Goal: Task Accomplishment & Management: Use online tool/utility

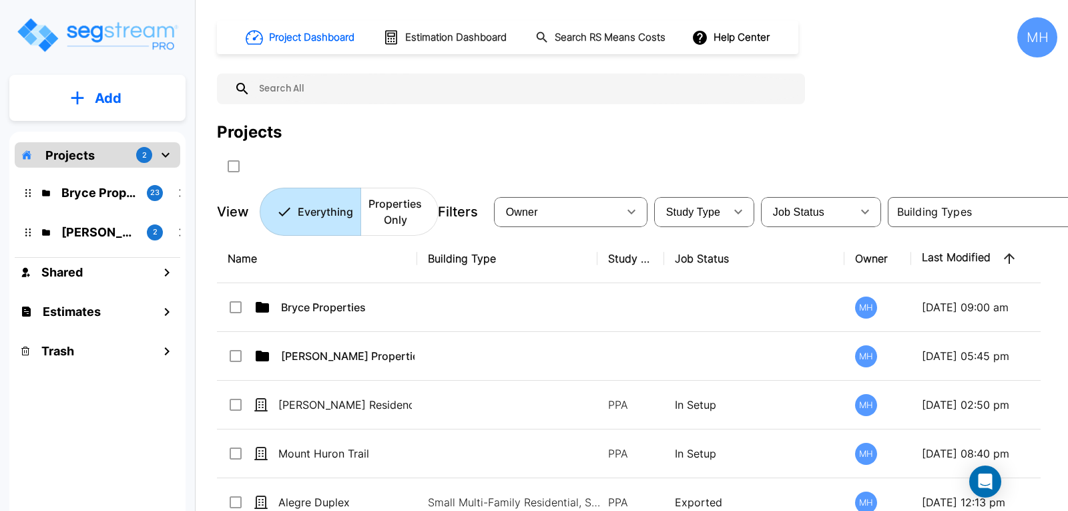
click at [110, 104] on p "Add" at bounding box center [108, 98] width 27 height 20
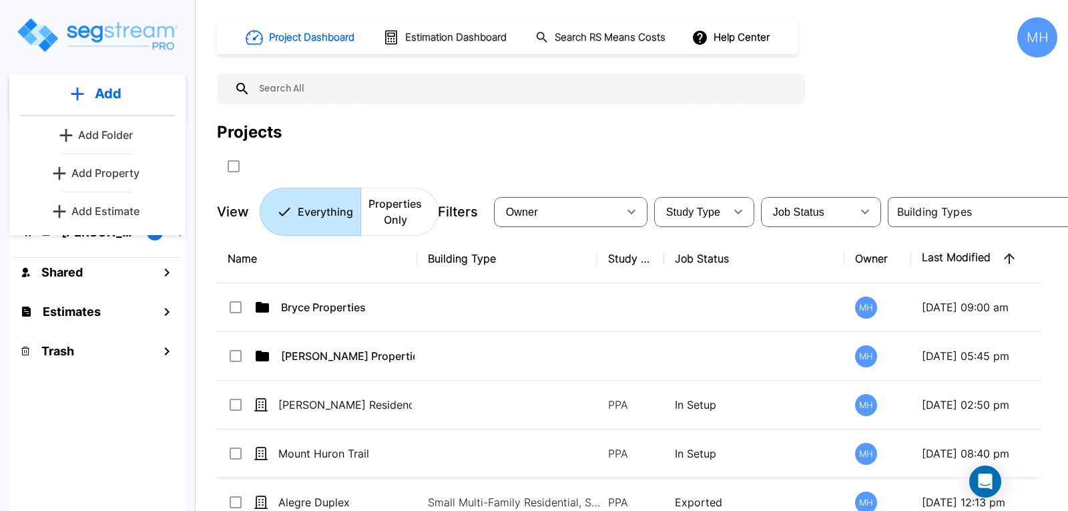
click at [110, 209] on p "Add Estimate" at bounding box center [105, 211] width 68 height 16
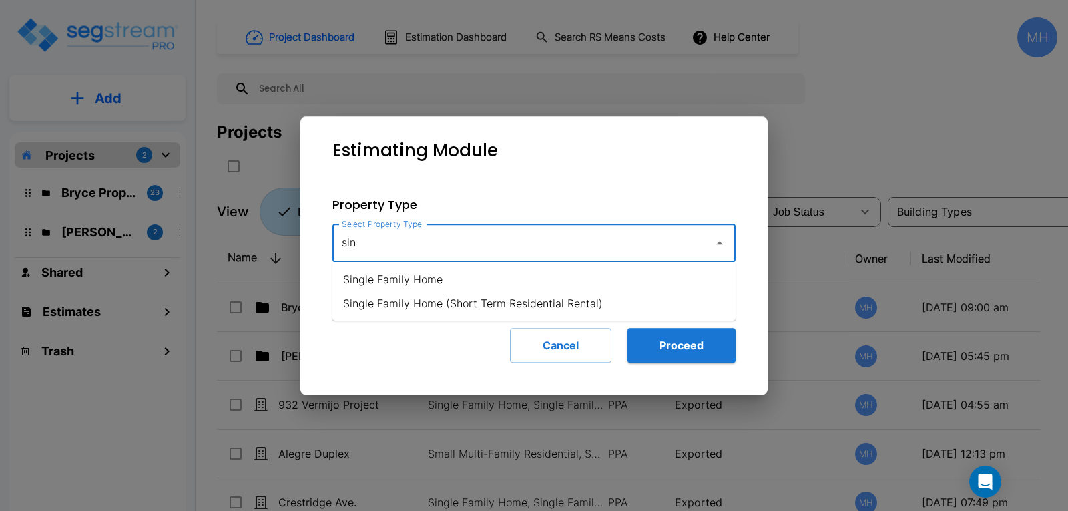
click at [412, 277] on li "Single Family Home" at bounding box center [533, 279] width 403 height 24
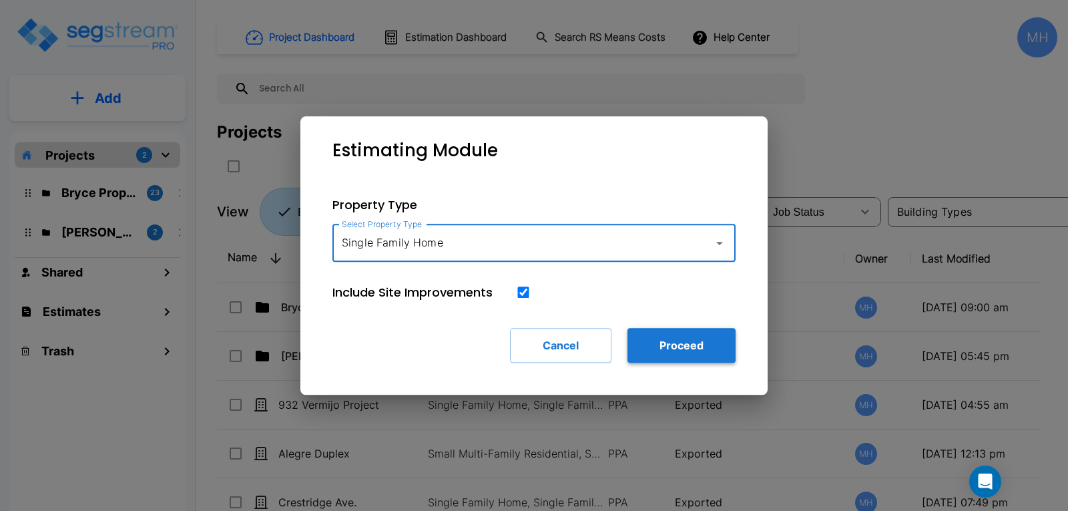
type input "Single Family Home"
click at [675, 339] on button "Proceed" at bounding box center [681, 345] width 108 height 35
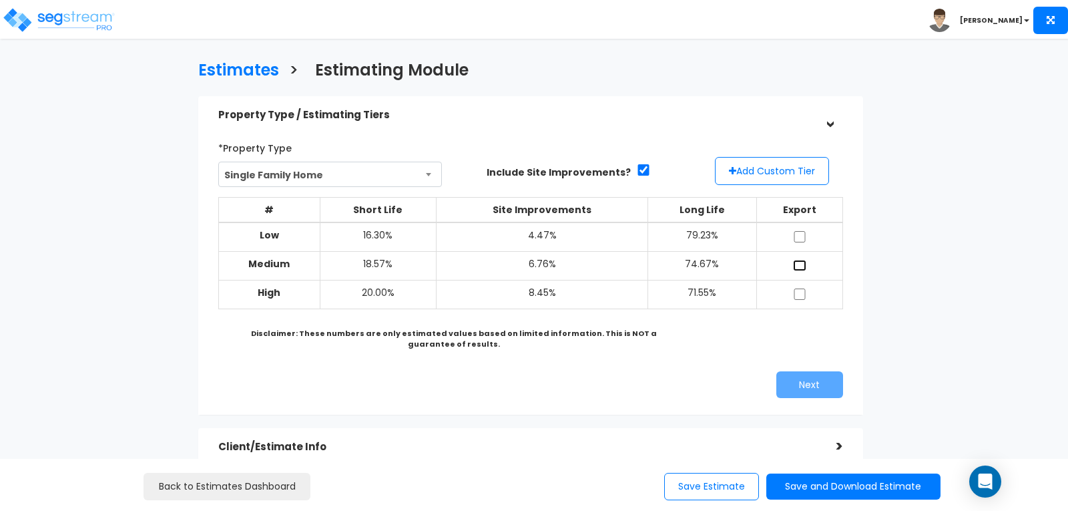
click at [798, 263] on input "checkbox" at bounding box center [799, 265] width 13 height 11
checkbox input "true"
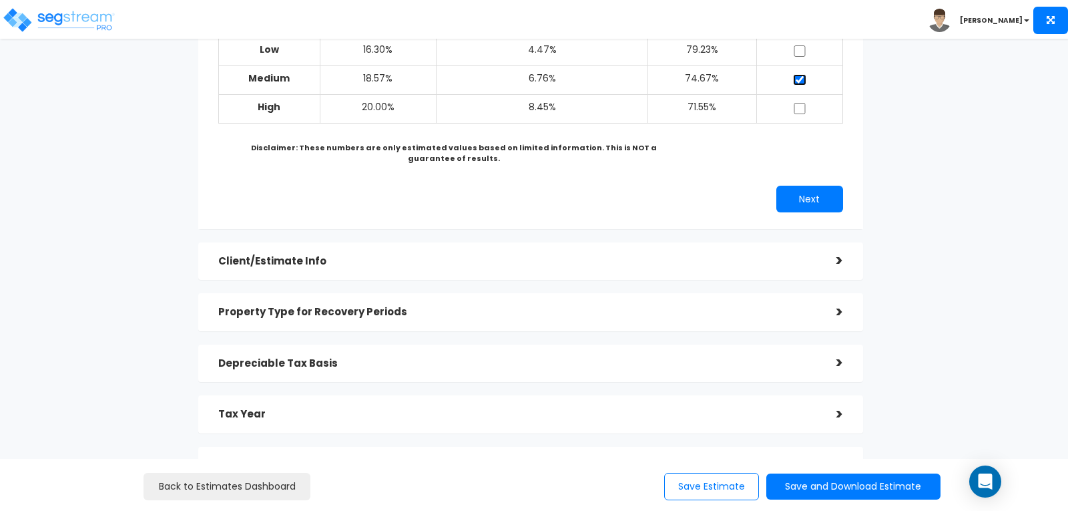
scroll to position [200, 0]
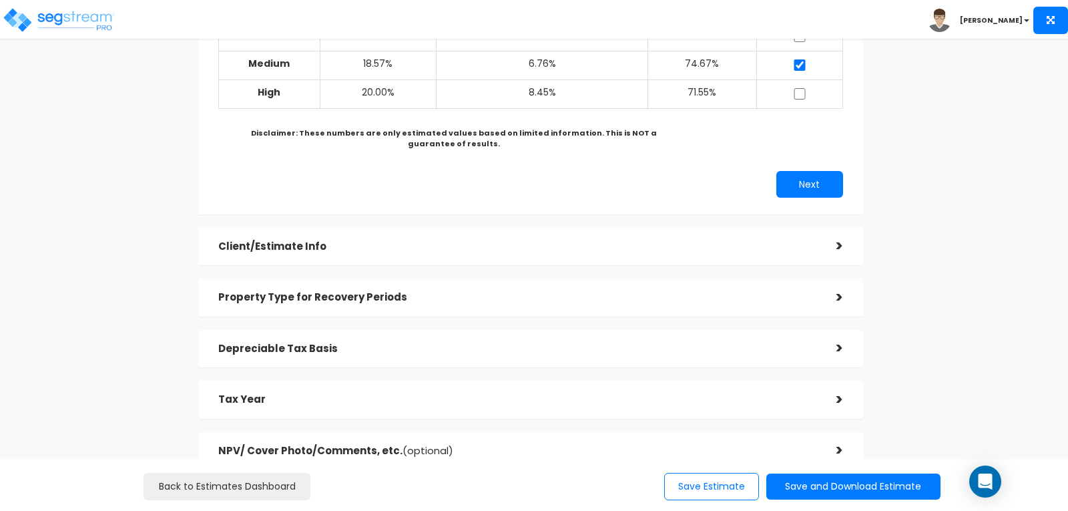
click at [843, 244] on div "Client/Estimate Info >" at bounding box center [530, 247] width 665 height 38
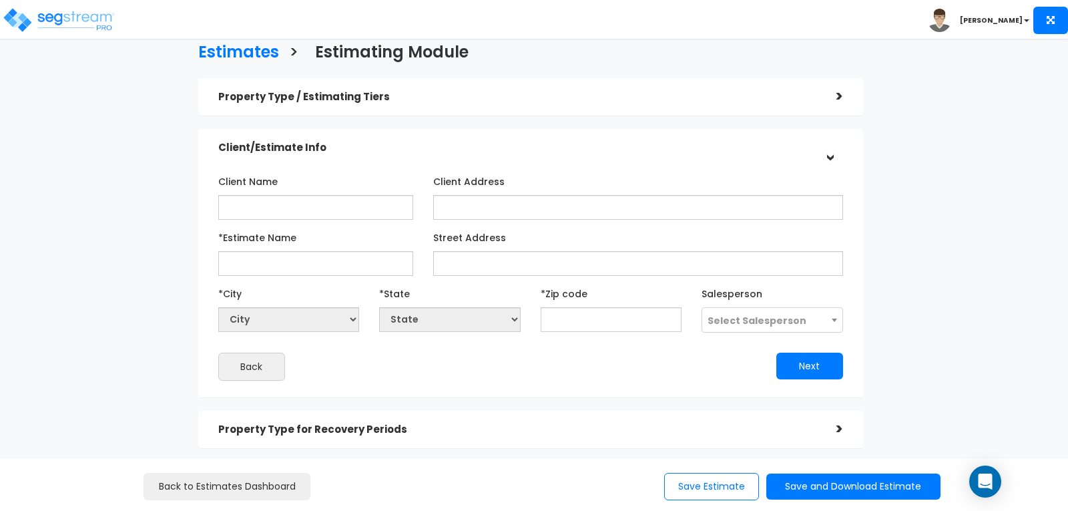
scroll to position [0, 0]
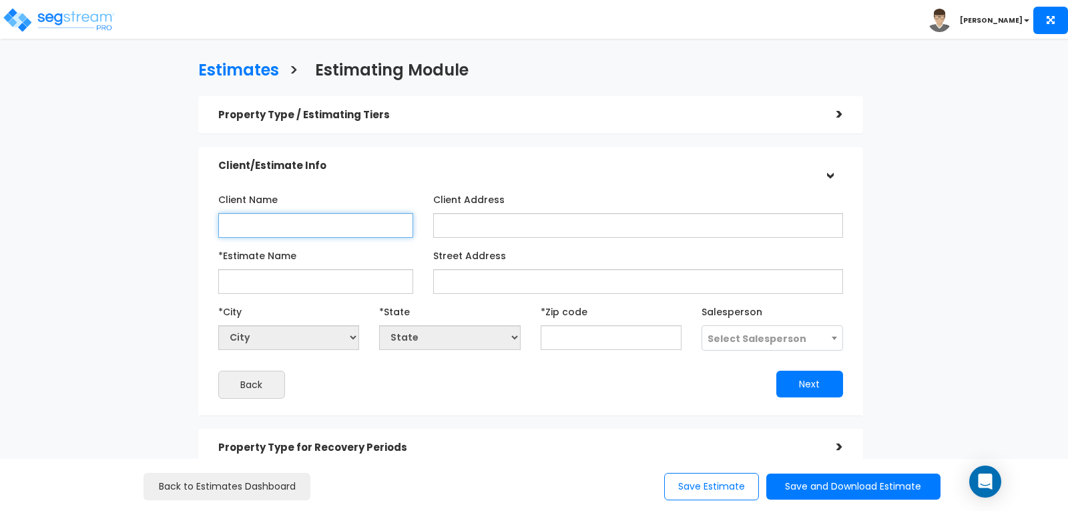
click at [353, 219] on input "Client Name" at bounding box center [315, 225] width 195 height 25
type input "Noori & Sons LLC"
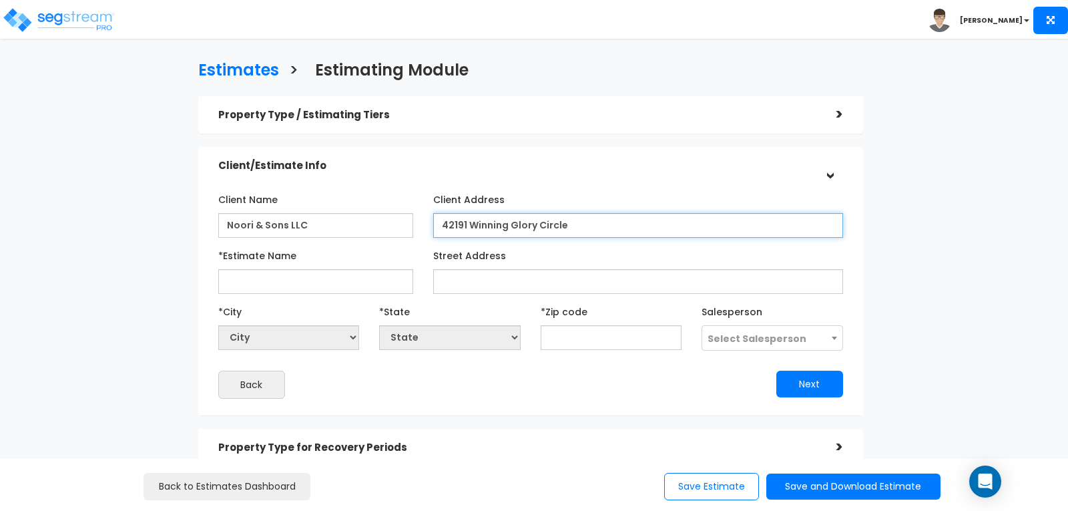
type input "42191 Winning Glory Circle"
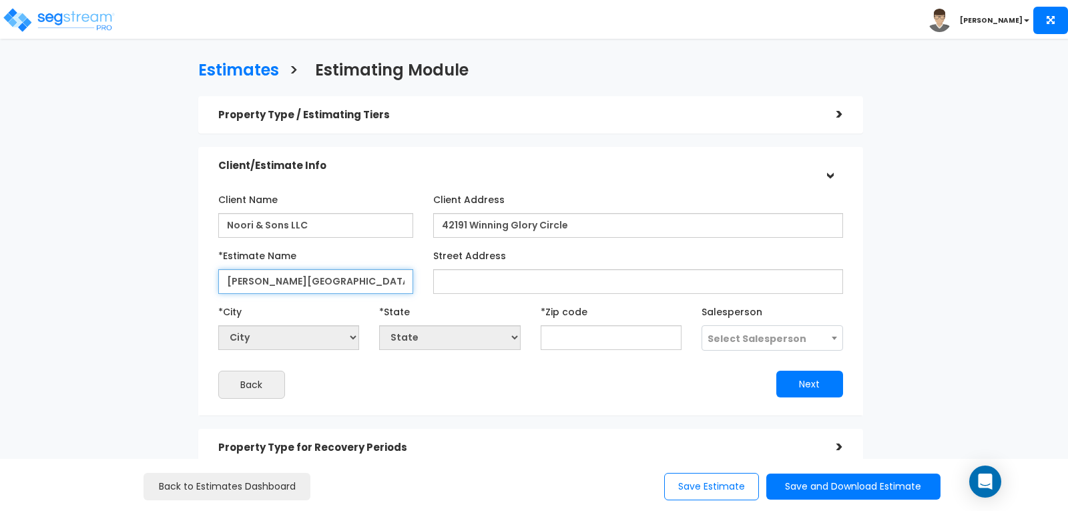
type input "Ross Circle Residence"
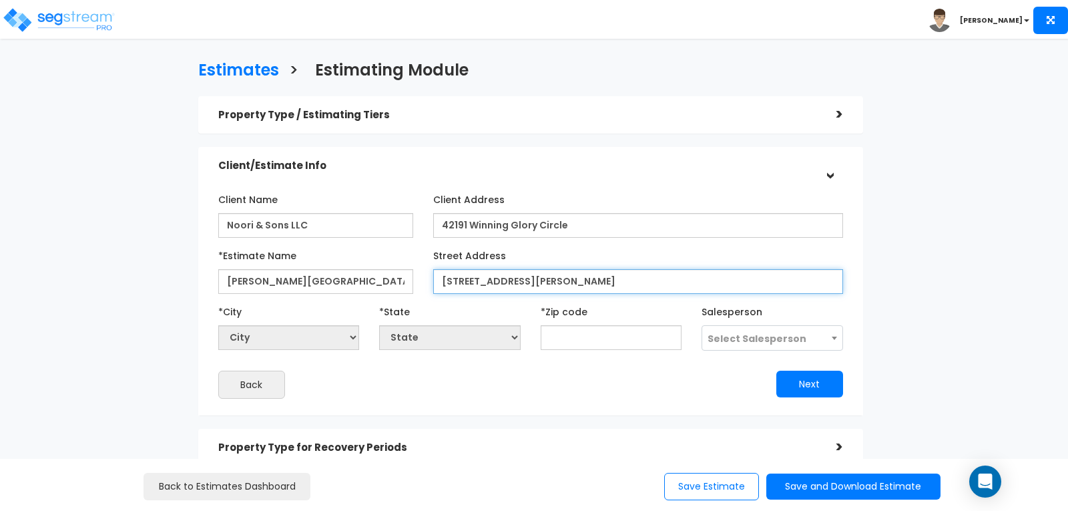
type input "29 Ross Circle"
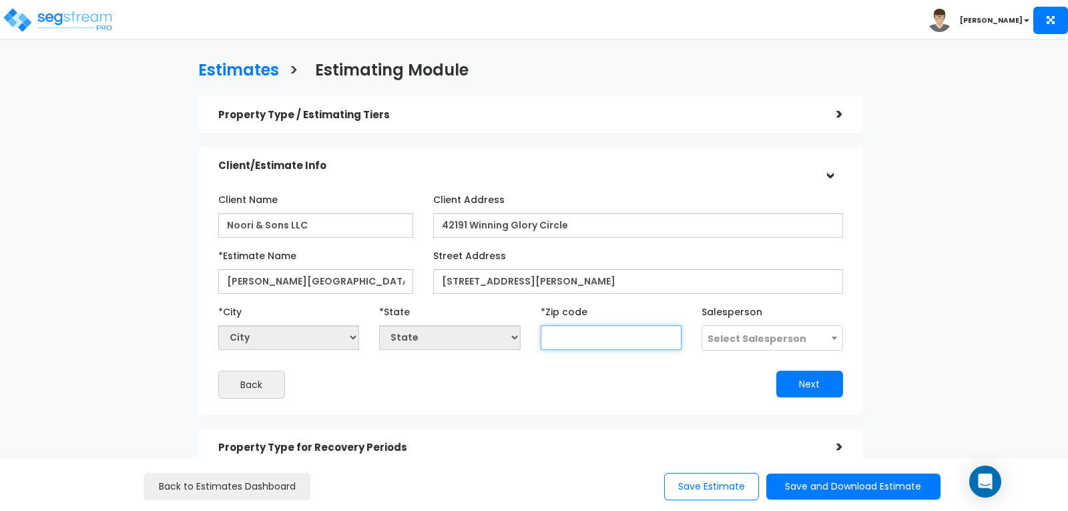
select select "National Average"
type input "7"
select select "LA"
type input "72"
select select "AR"
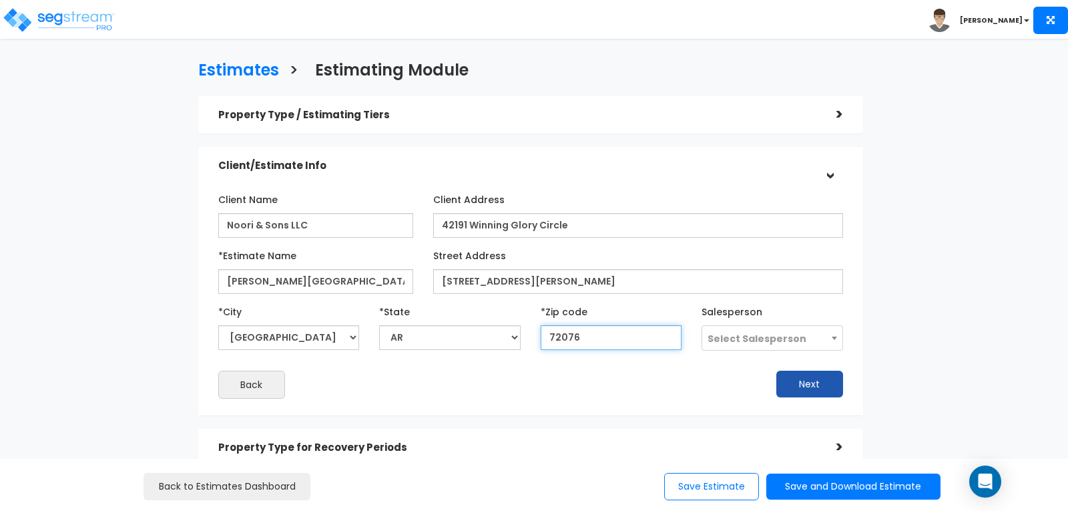
type input "72076"
click at [804, 383] on button "Next" at bounding box center [809, 383] width 67 height 27
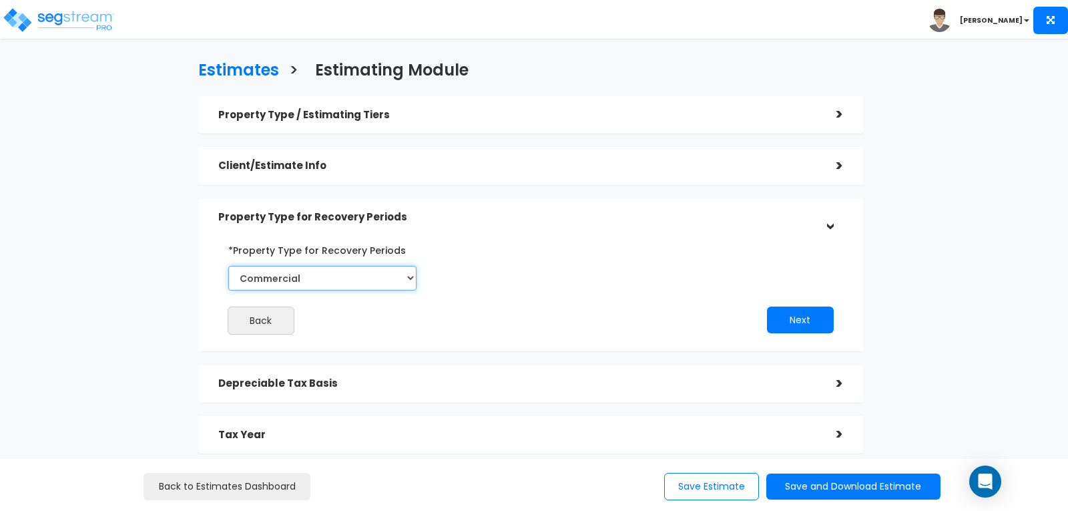
click at [409, 268] on select "Commercial Residential" at bounding box center [322, 278] width 188 height 25
select select "Residential"
click at [228, 266] on select "Commercial Residential" at bounding box center [322, 278] width 188 height 25
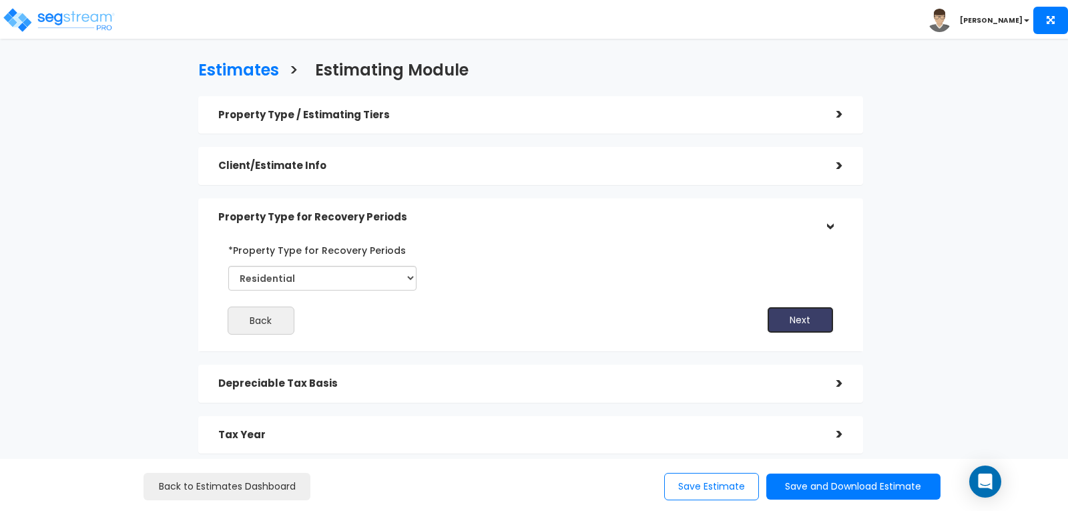
click at [779, 319] on button "Next" at bounding box center [800, 319] width 67 height 27
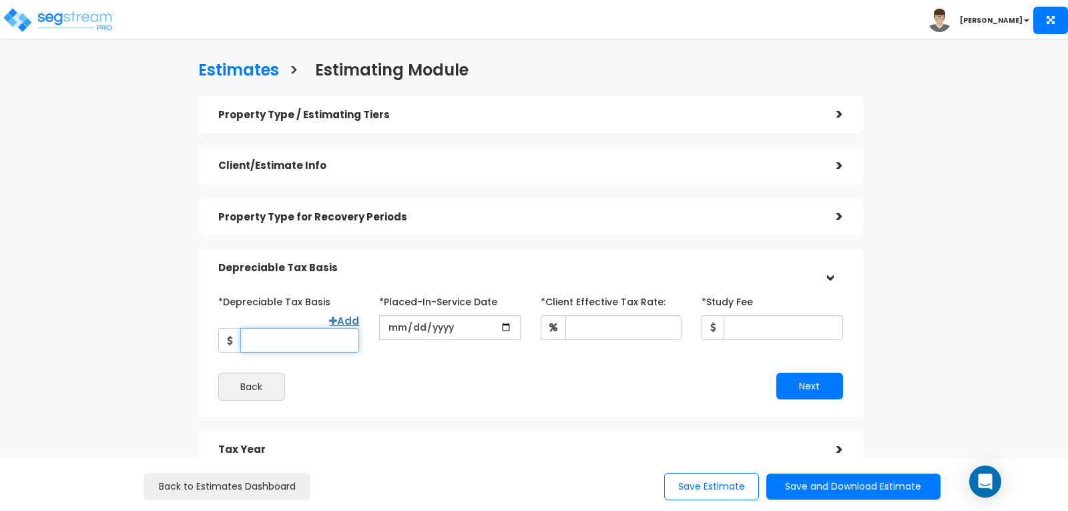
click at [320, 328] on input "*Depreciable Tax Basis" at bounding box center [299, 340] width 119 height 25
type input "138,000"
type input "2024-10-01"
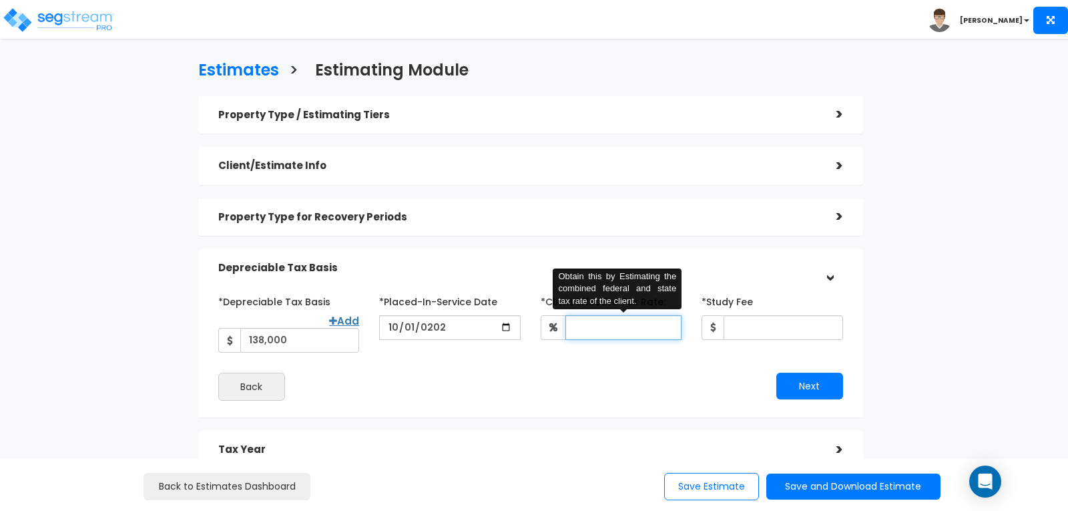
click at [602, 322] on input "*Client Effective Tax Rate:" at bounding box center [623, 327] width 116 height 25
type input "30"
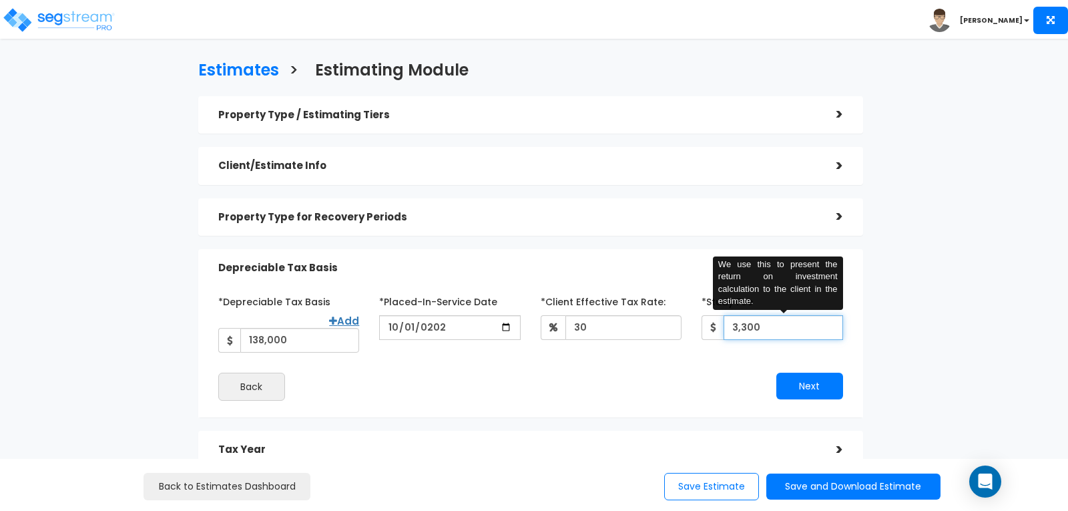
type input "3,300"
click at [594, 408] on div "Property Type / Estimating Tiers > *Property Type Single Family Home Assisted/S…" at bounding box center [530, 307] width 665 height 423
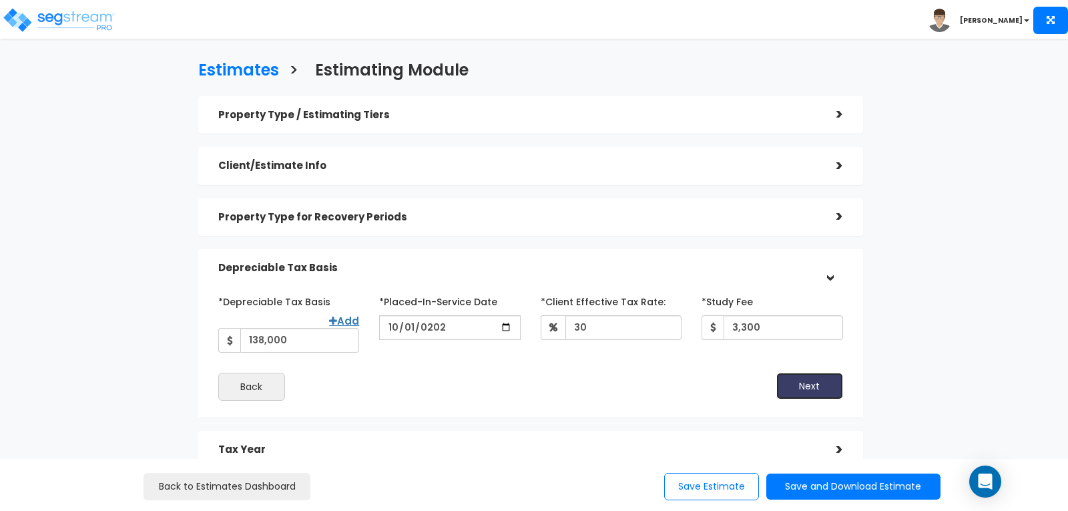
click at [819, 372] on button "Next" at bounding box center [809, 385] width 67 height 27
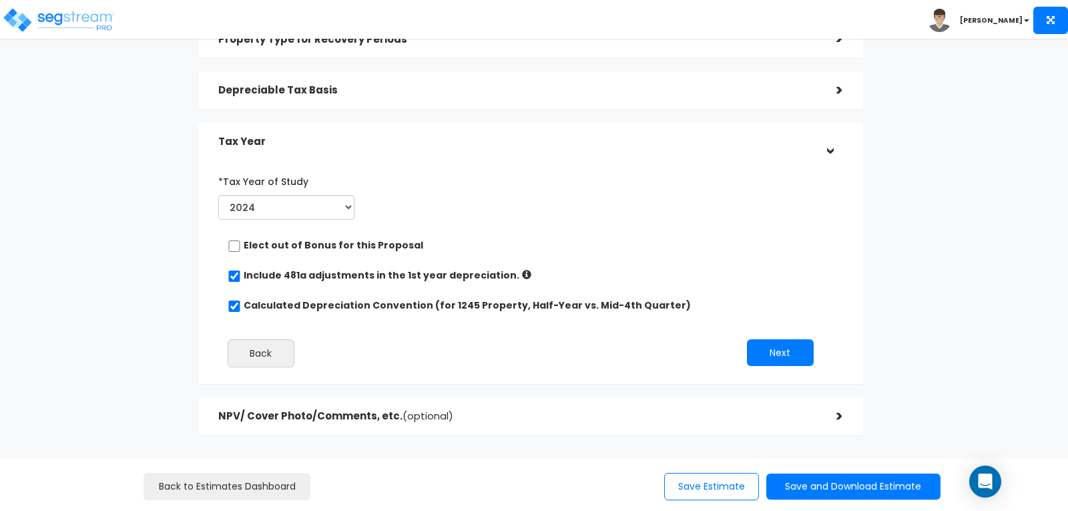
scroll to position [200, 0]
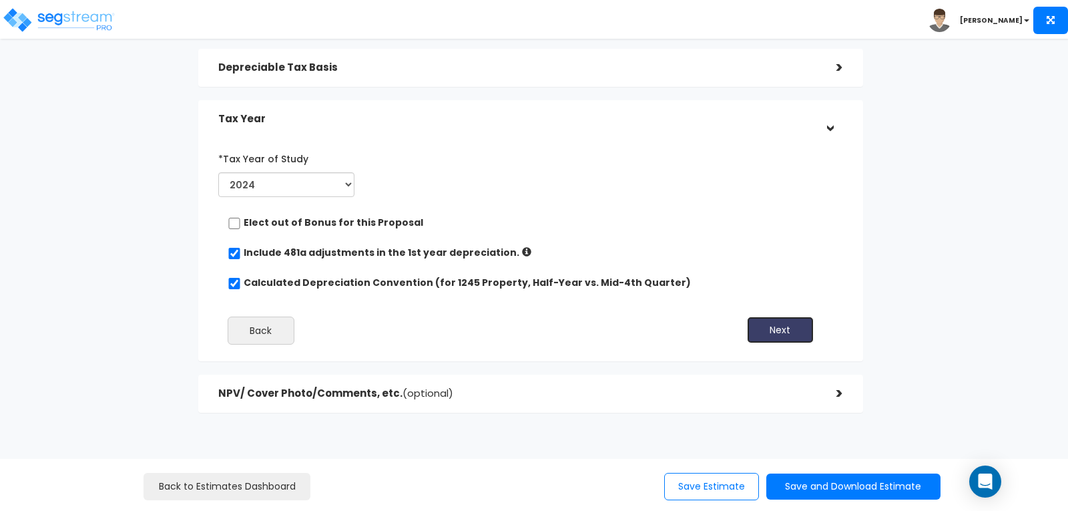
click at [782, 332] on button "Next" at bounding box center [780, 329] width 67 height 27
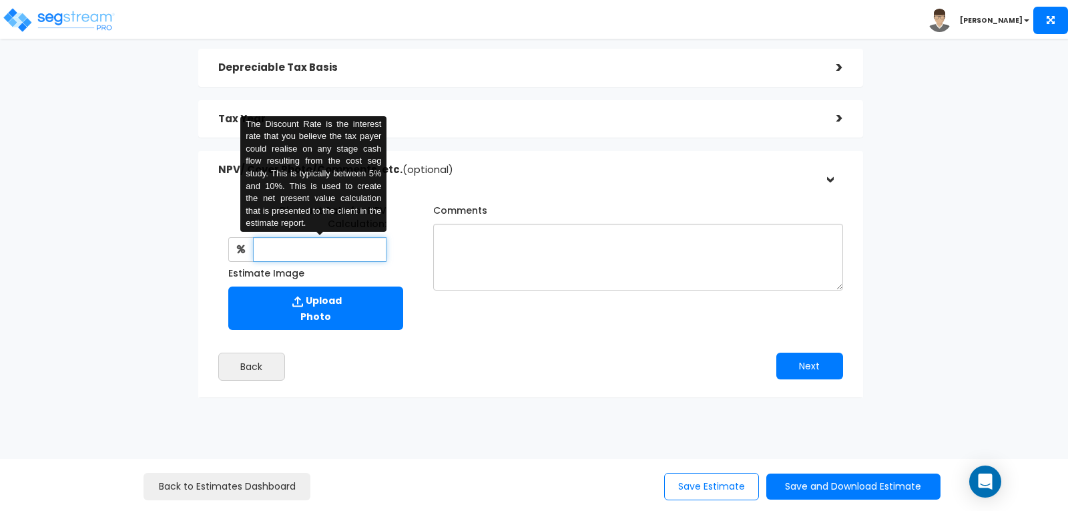
click at [328, 248] on input "text" at bounding box center [320, 249] width 134 height 25
type input "8"
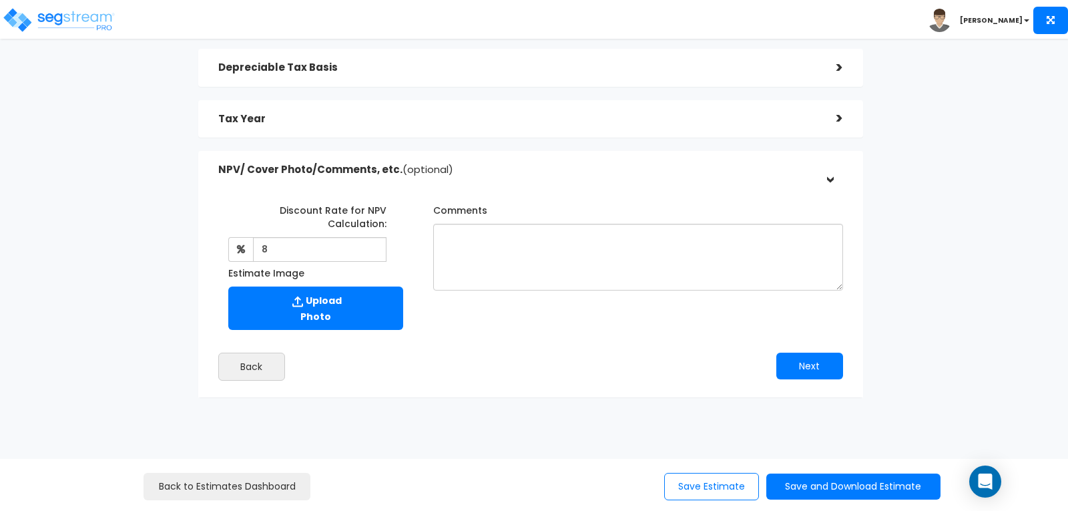
click at [536, 360] on div "Next" at bounding box center [692, 365] width 322 height 27
click at [815, 360] on button "Next" at bounding box center [809, 365] width 67 height 27
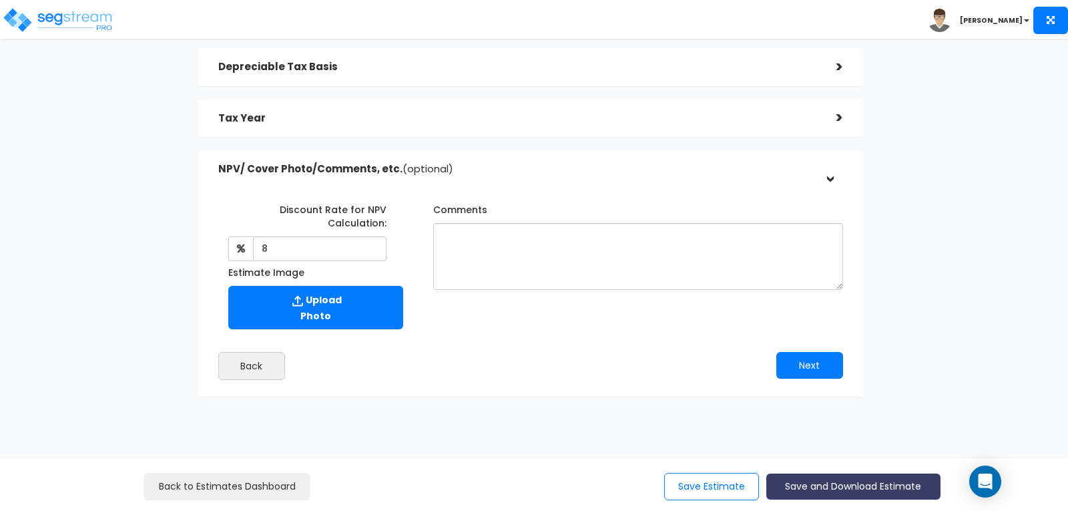
click at [826, 487] on button "Save and Download Estimate" at bounding box center [853, 486] width 174 height 26
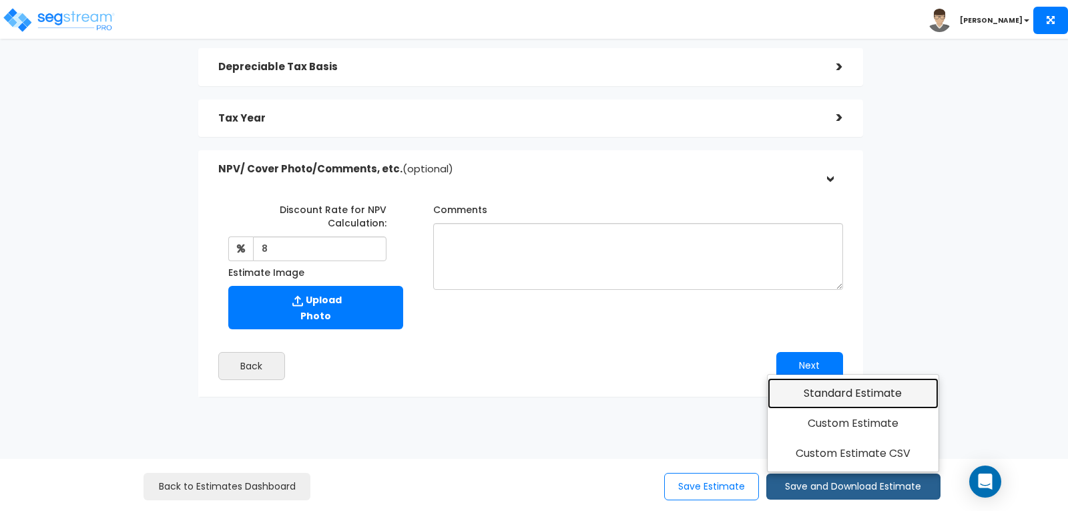
click at [824, 392] on link "Standard Estimate" at bounding box center [854, 393] width 172 height 31
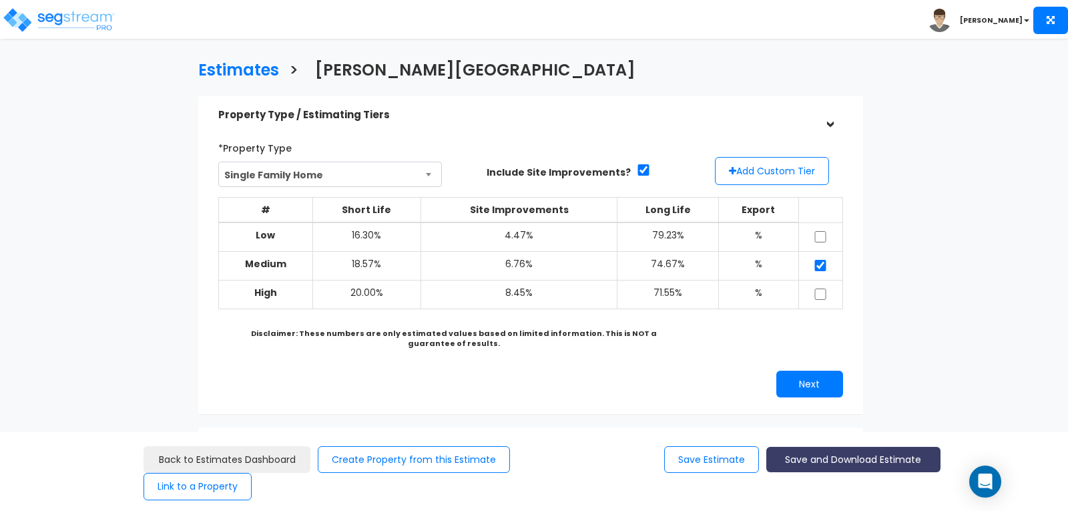
click at [816, 452] on button "Save and Download Estimate" at bounding box center [853, 460] width 174 height 26
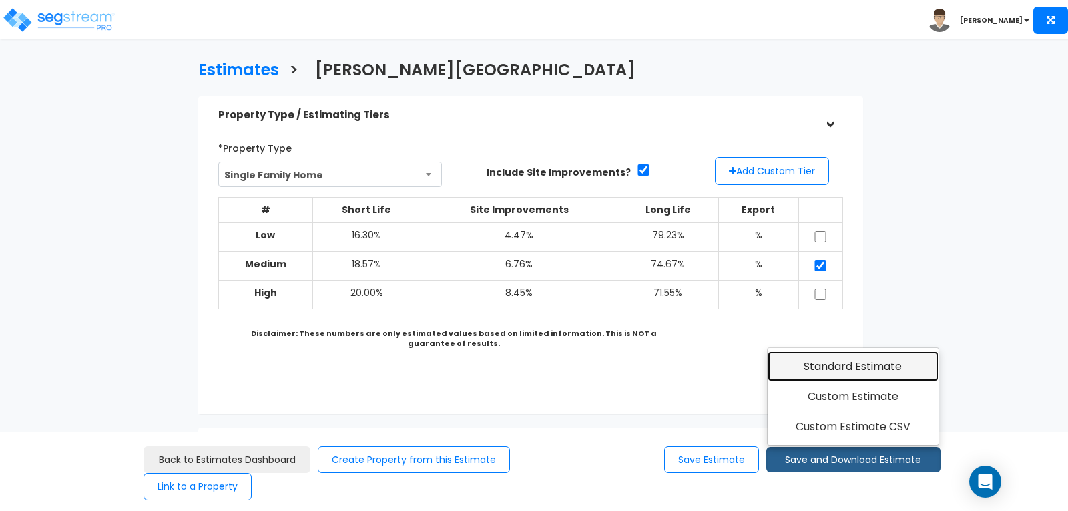
click at [819, 363] on link "Standard Estimate" at bounding box center [854, 366] width 172 height 31
